Goal: Use online tool/utility

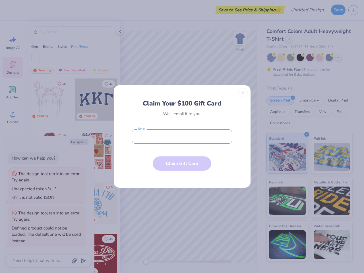
type textarea "x"
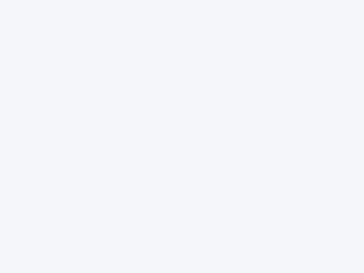
click at [182, 136] on div at bounding box center [182, 136] width 364 height 273
